Goal: Information Seeking & Learning: Learn about a topic

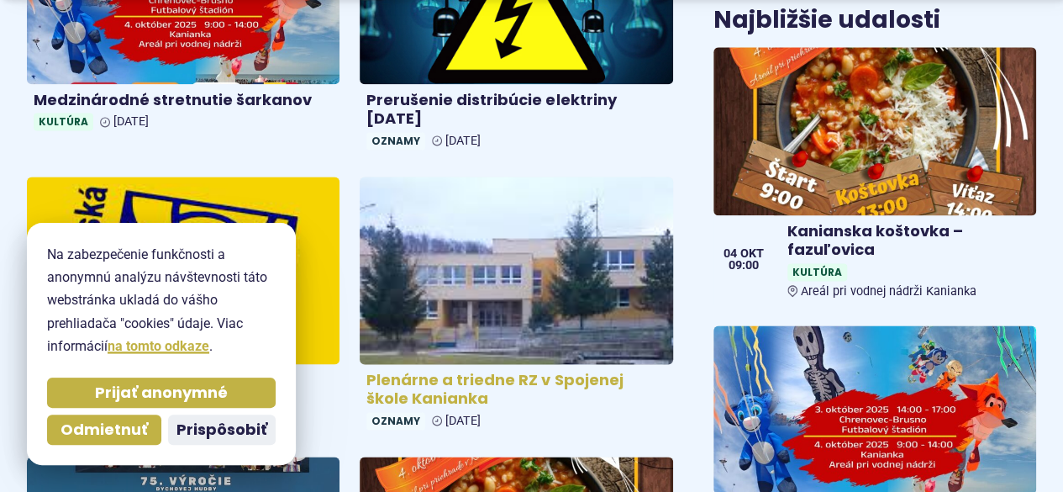
scroll to position [1345, 0]
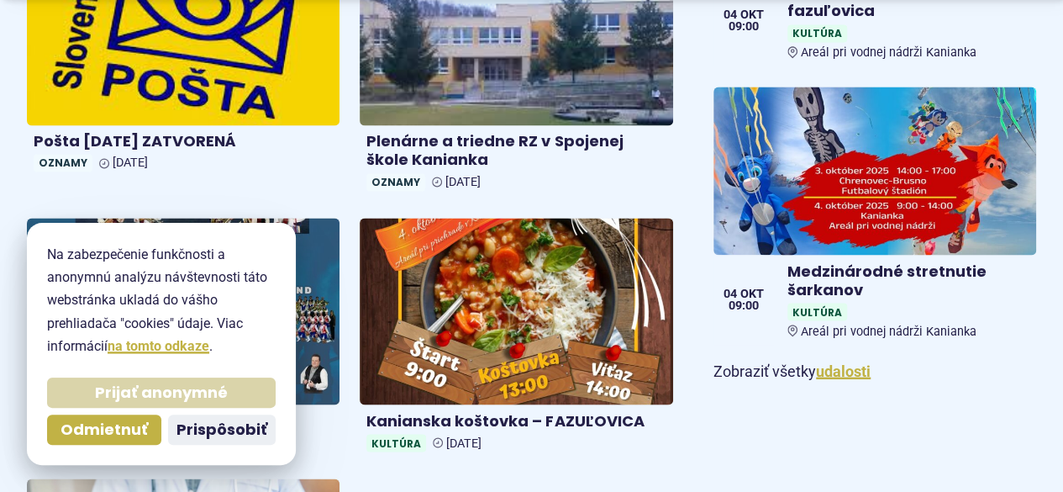
click at [203, 396] on span "Prijať anonymné" at bounding box center [161, 392] width 133 height 19
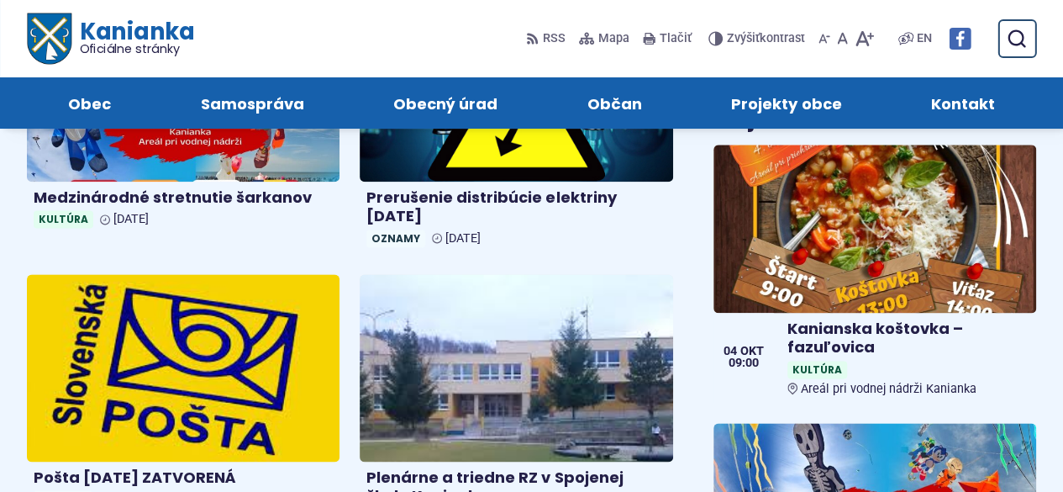
scroll to position [673, 0]
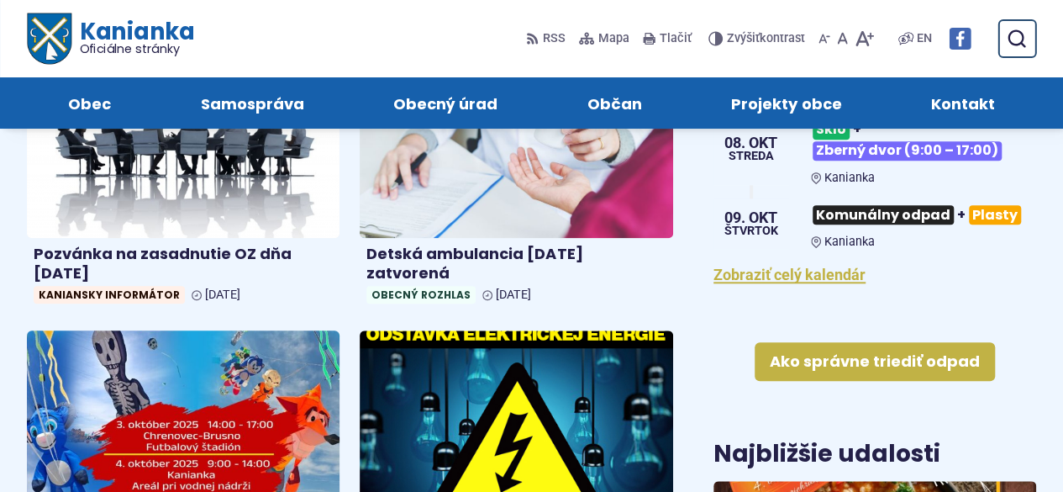
click at [298, 397] on img at bounding box center [183, 423] width 360 height 215
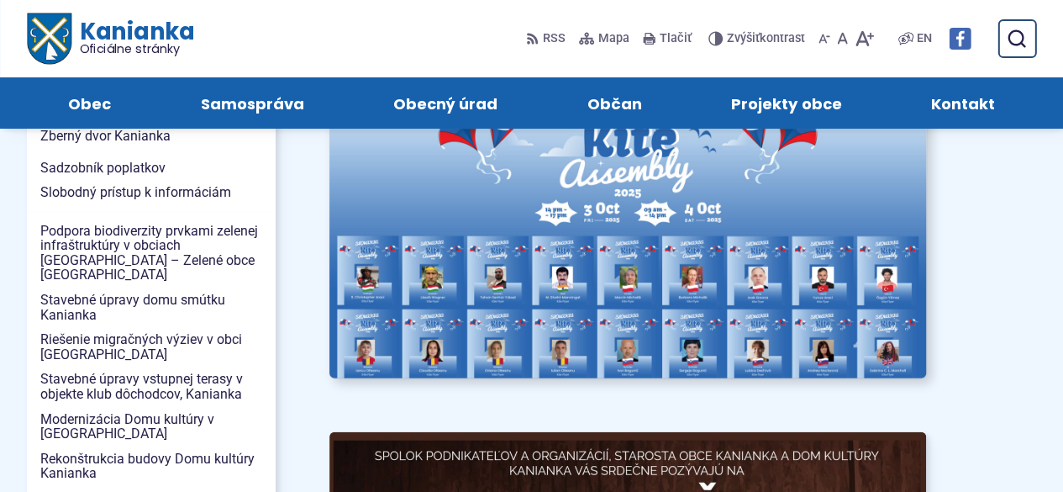
scroll to position [1765, 0]
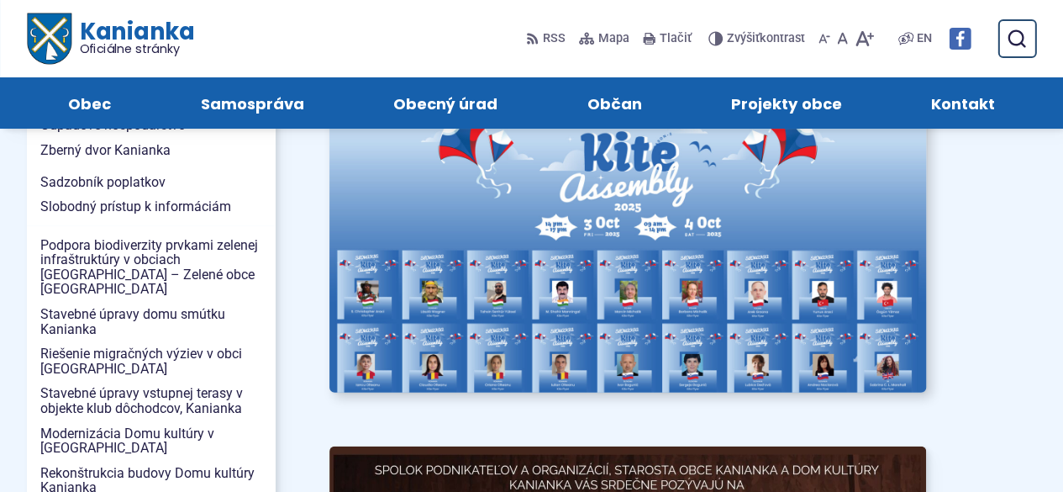
click at [567, 143] on img at bounding box center [628, 236] width 657 height 344
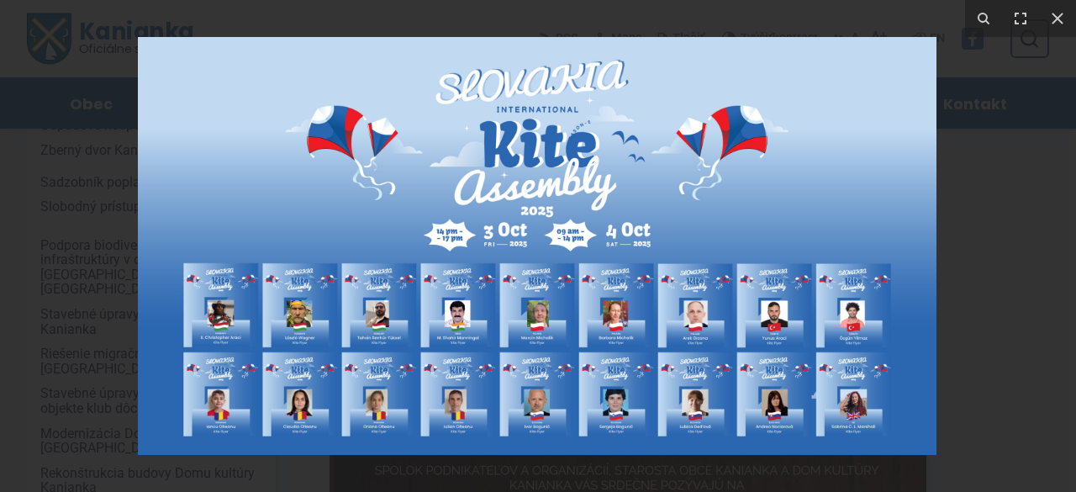
click at [661, 229] on img at bounding box center [537, 246] width 799 height 418
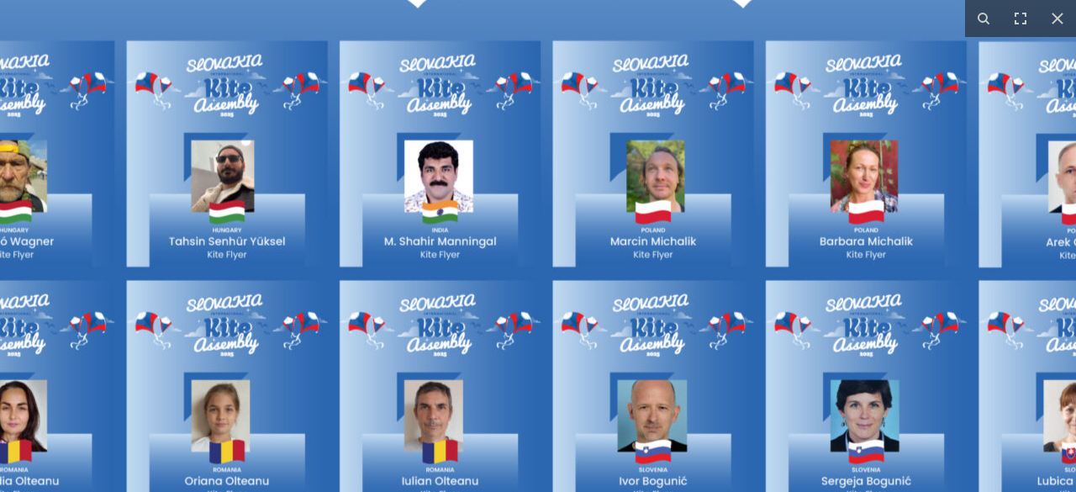
drag, startPoint x: 419, startPoint y: 379, endPoint x: 746, endPoint y: 97, distance: 431.5
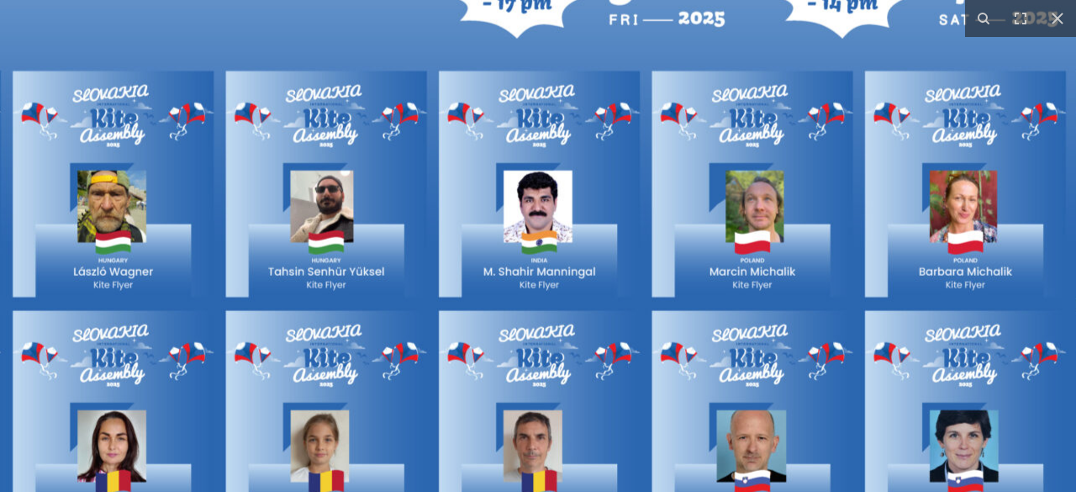
drag, startPoint x: 360, startPoint y: 161, endPoint x: 440, endPoint y: 181, distance: 82.4
click at [440, 181] on img at bounding box center [752, 24] width 2152 height 1126
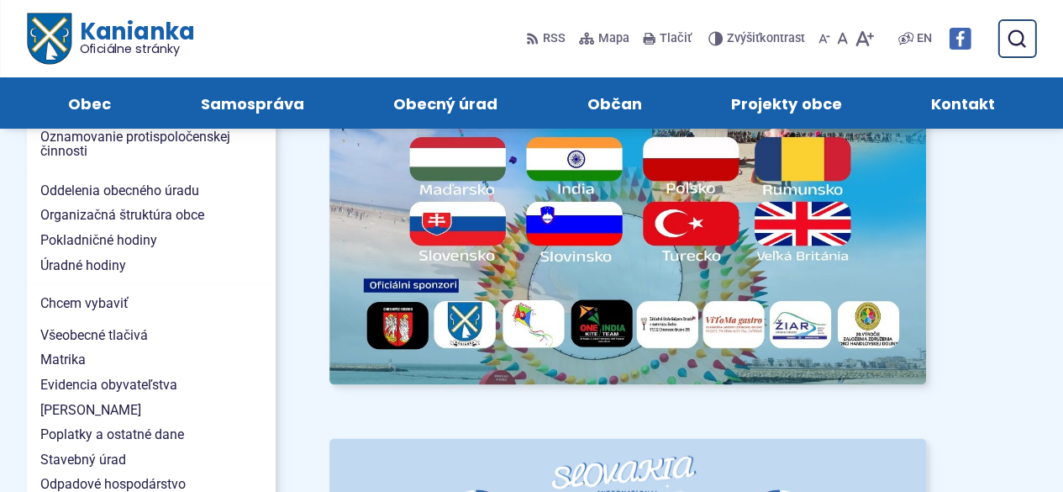
scroll to position [1406, 0]
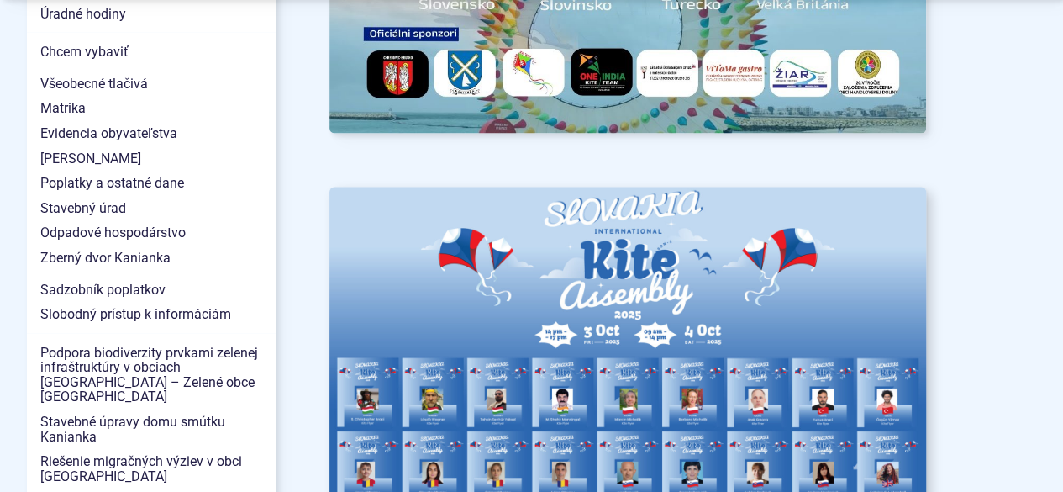
scroll to position [1658, 0]
click at [650, 315] on img at bounding box center [628, 343] width 657 height 344
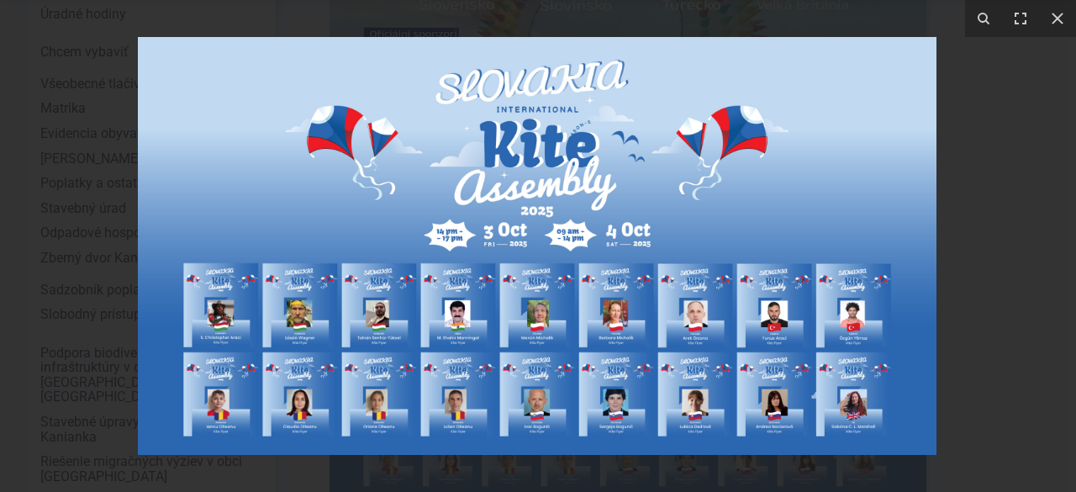
click at [605, 282] on img at bounding box center [537, 246] width 799 height 418
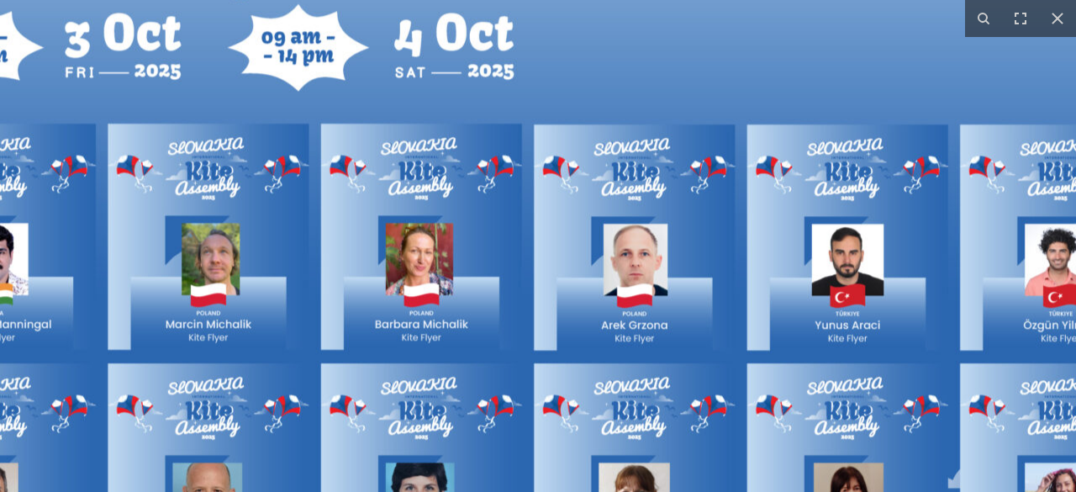
drag, startPoint x: 359, startPoint y: 332, endPoint x: 112, endPoint y: 248, distance: 261.1
click at [113, 248] on img at bounding box center [208, 76] width 2152 height 1126
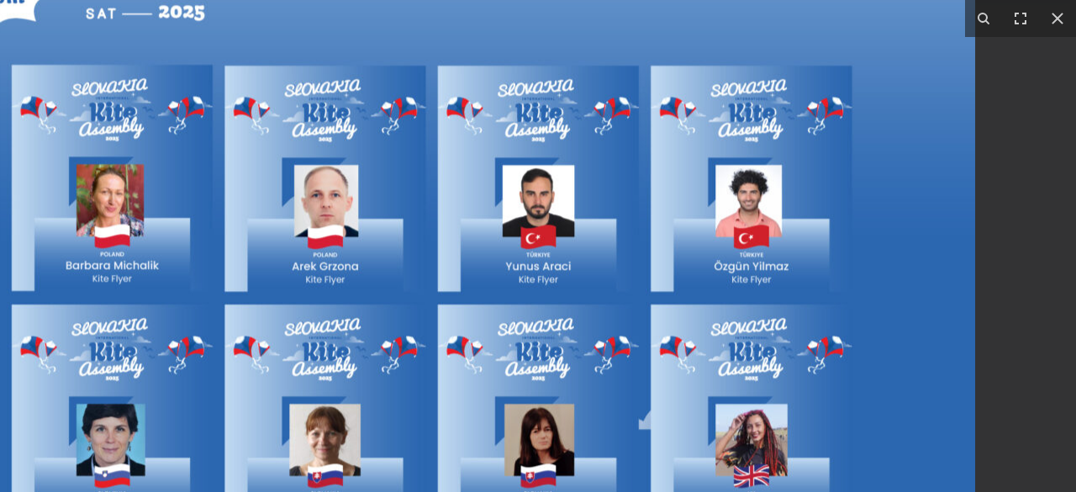
drag, startPoint x: 912, startPoint y: 375, endPoint x: 368, endPoint y: 317, distance: 547.0
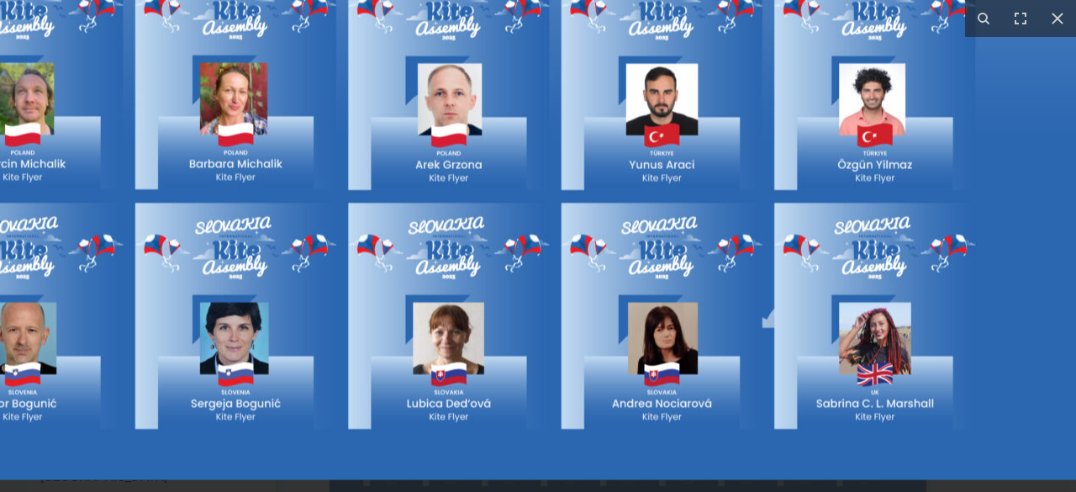
drag, startPoint x: 826, startPoint y: 373, endPoint x: 849, endPoint y: 256, distance: 119.9
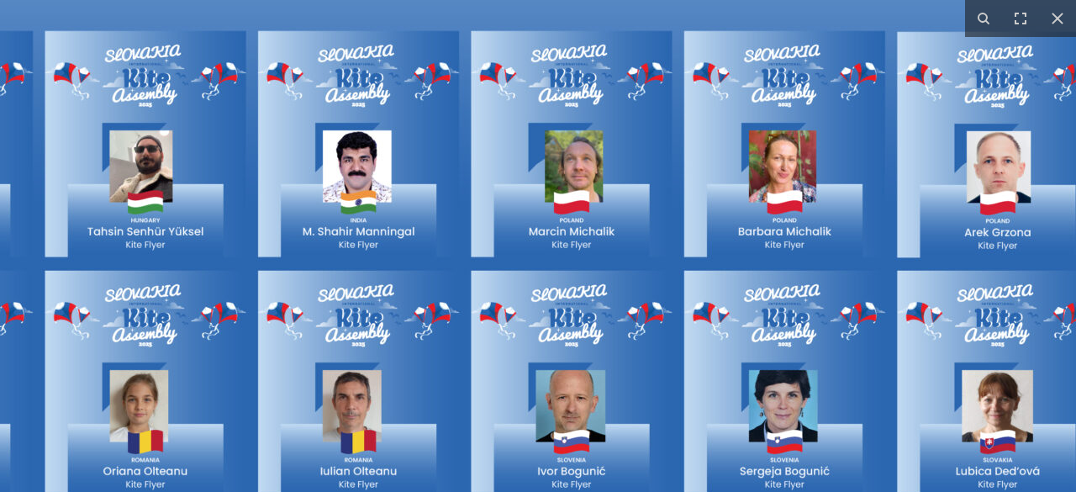
drag, startPoint x: 400, startPoint y: 265, endPoint x: 952, endPoint y: 320, distance: 554.2
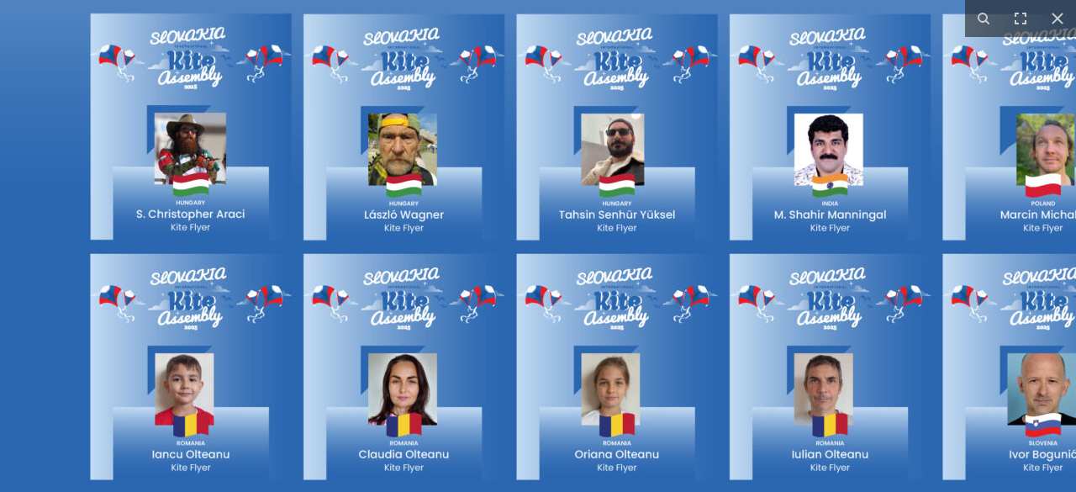
drag, startPoint x: 494, startPoint y: 317, endPoint x: 948, endPoint y: 298, distance: 454.4
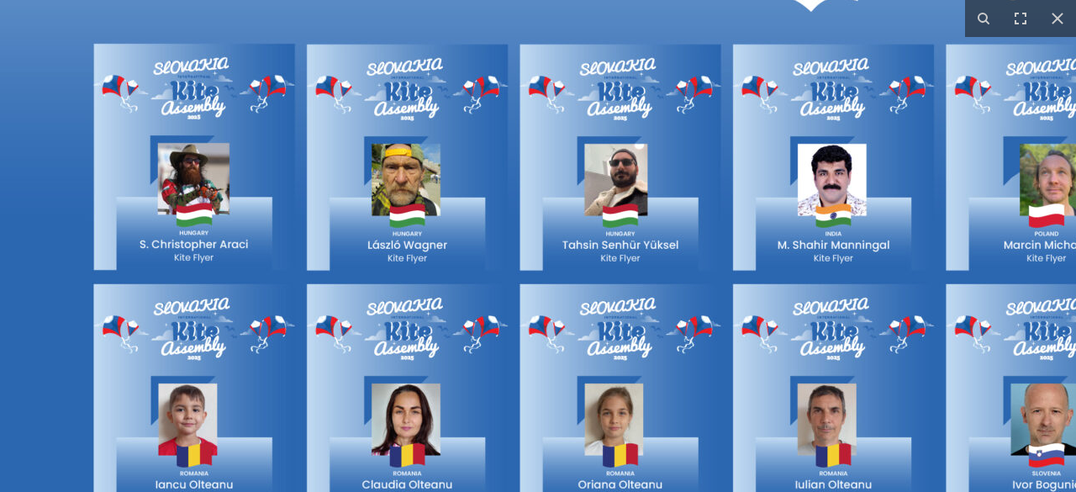
drag, startPoint x: 597, startPoint y: 233, endPoint x: 602, endPoint y: 272, distance: 39.0
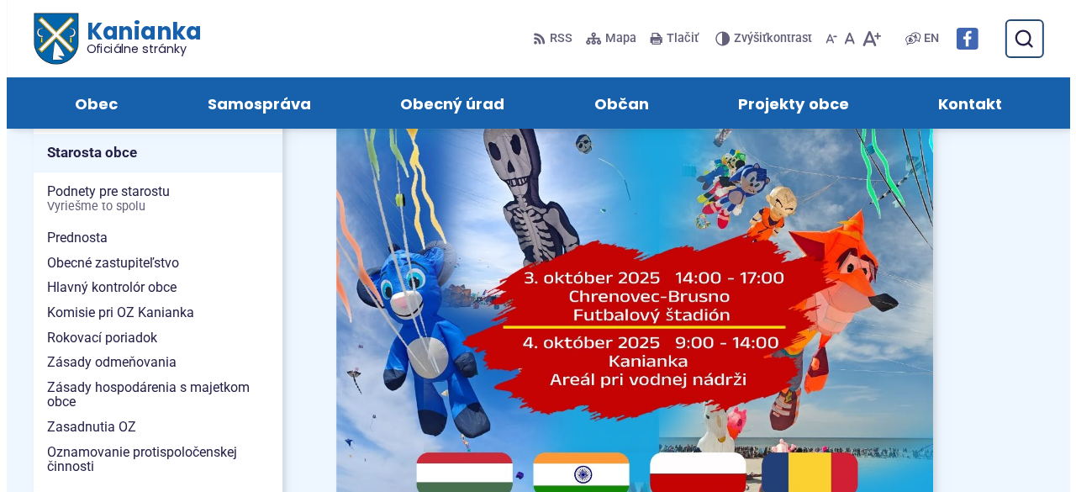
scroll to position [1091, 0]
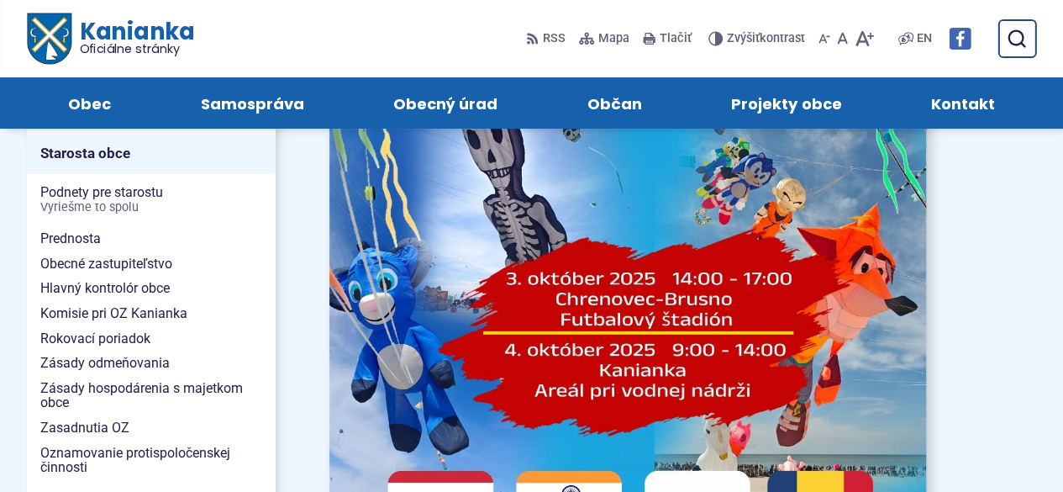
click at [878, 435] on img at bounding box center [628, 277] width 657 height 929
